Goal: Navigation & Orientation: Find specific page/section

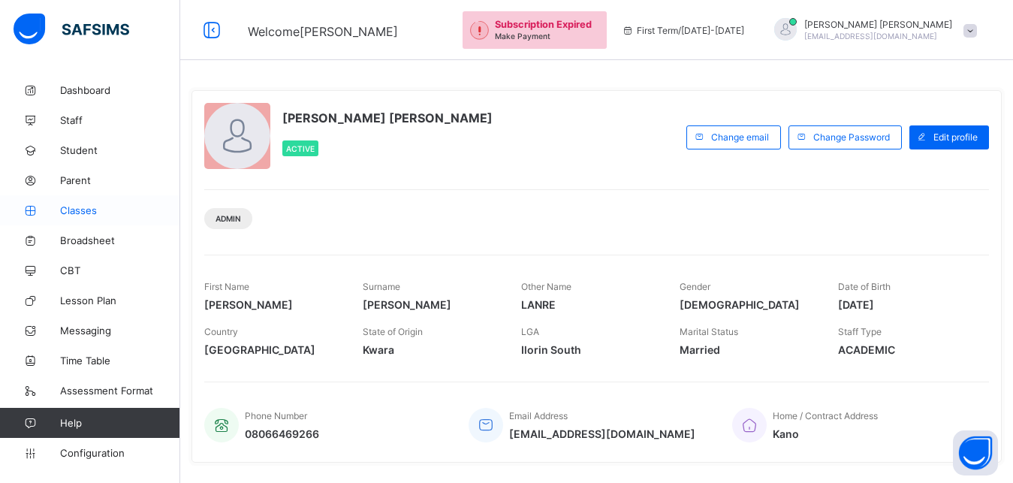
click at [114, 200] on link "Classes" at bounding box center [90, 210] width 180 height 30
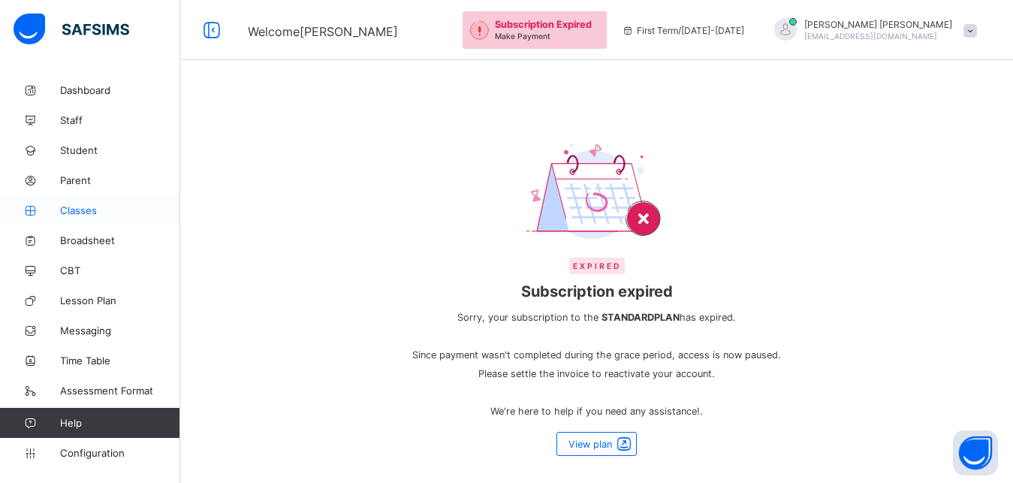
click at [88, 210] on span "Classes" at bounding box center [120, 210] width 120 height 12
click at [85, 144] on span "Student" at bounding box center [120, 150] width 120 height 12
click at [66, 186] on span "Parent" at bounding box center [120, 180] width 120 height 12
click at [89, 93] on span "Dashboard" at bounding box center [120, 90] width 120 height 12
